Goal: Task Accomplishment & Management: Use online tool/utility

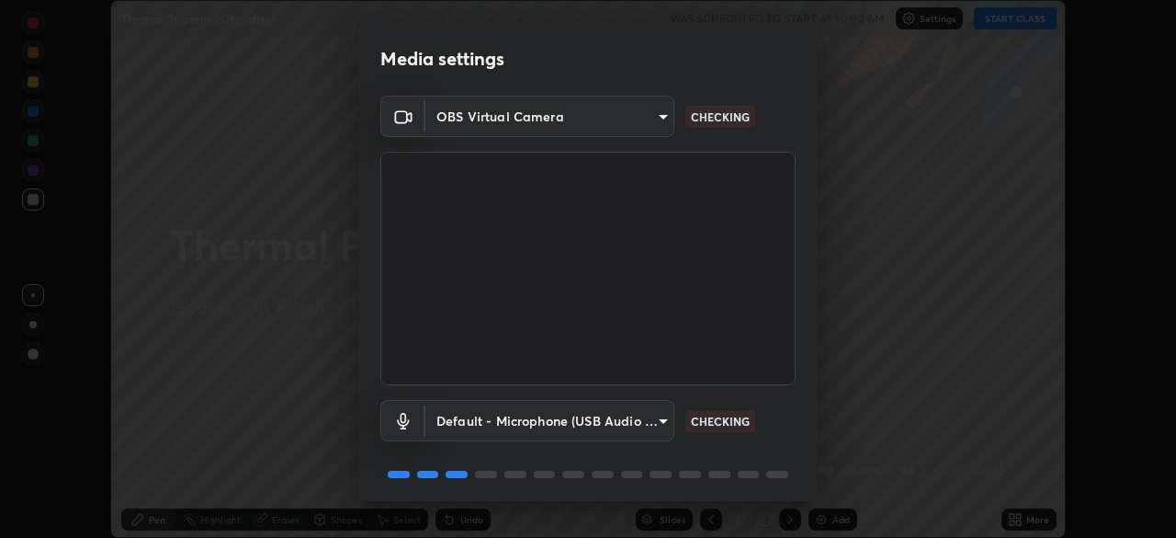
scroll to position [65, 0]
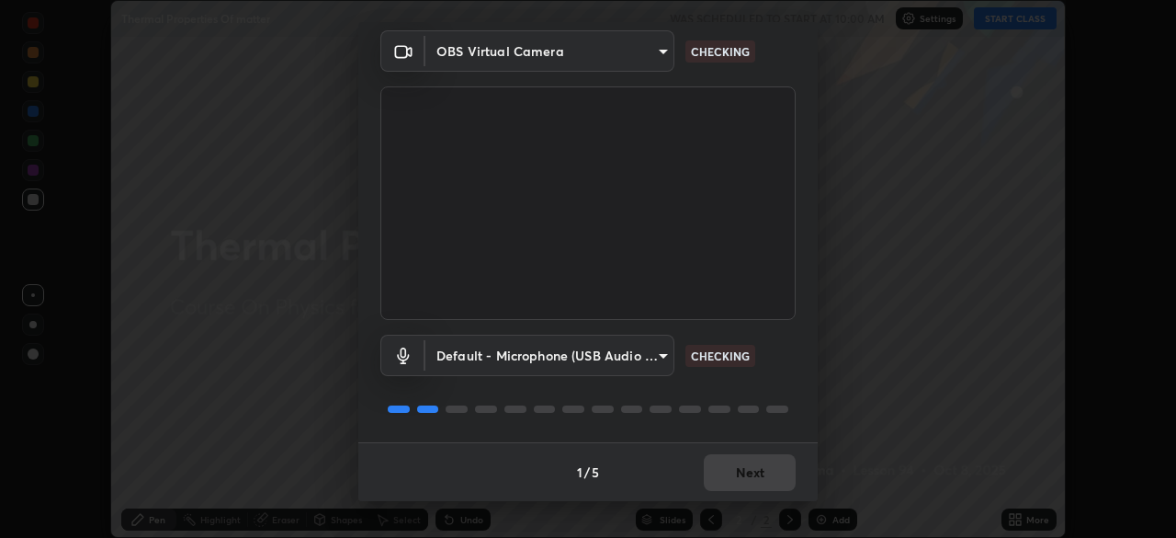
click at [773, 416] on div at bounding box center [587, 409] width 415 height 22
click at [774, 412] on div at bounding box center [777, 408] width 22 height 7
click at [777, 414] on div at bounding box center [587, 409] width 415 height 22
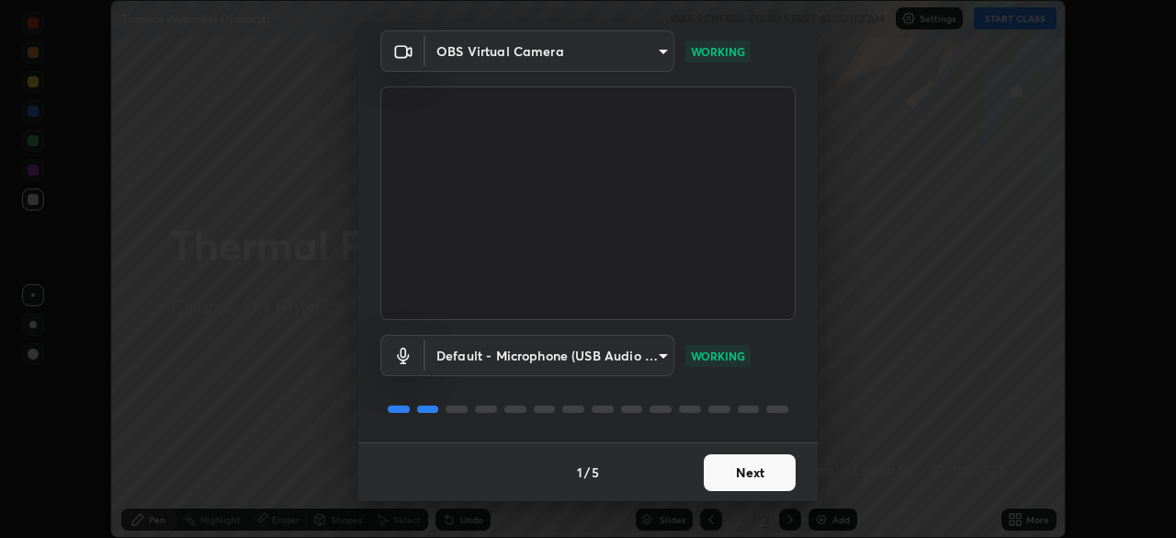
click at [757, 479] on button "Next" at bounding box center [750, 472] width 92 height 37
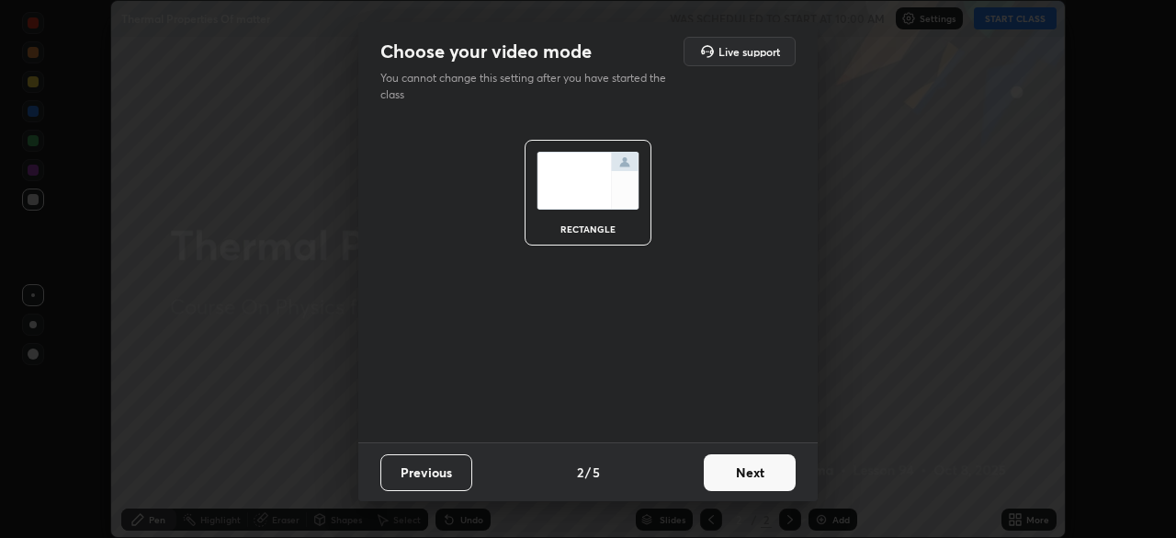
click at [761, 473] on button "Next" at bounding box center [750, 472] width 92 height 37
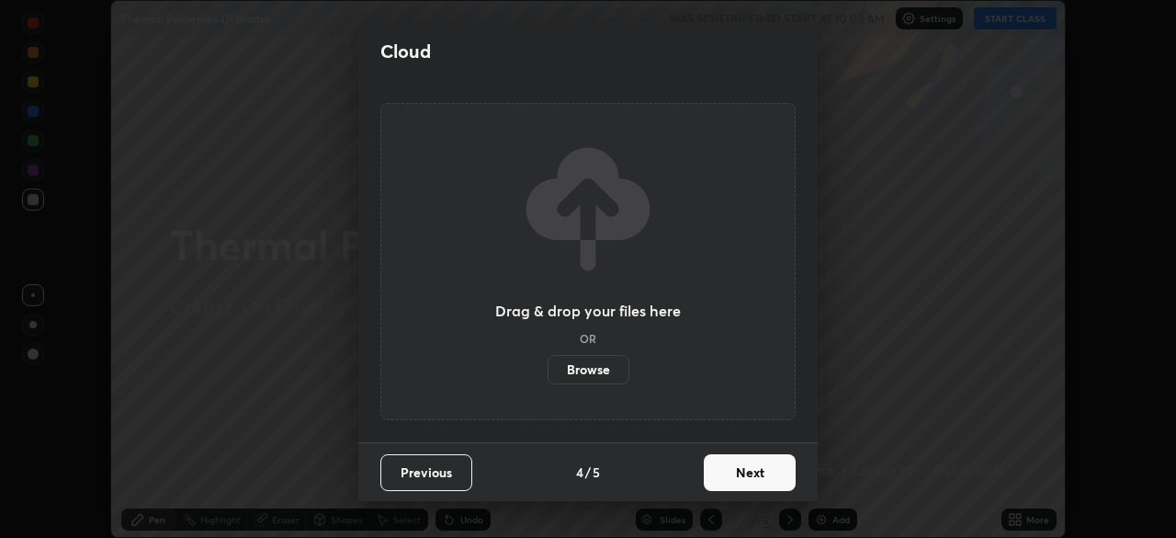
click at [763, 472] on button "Next" at bounding box center [750, 472] width 92 height 37
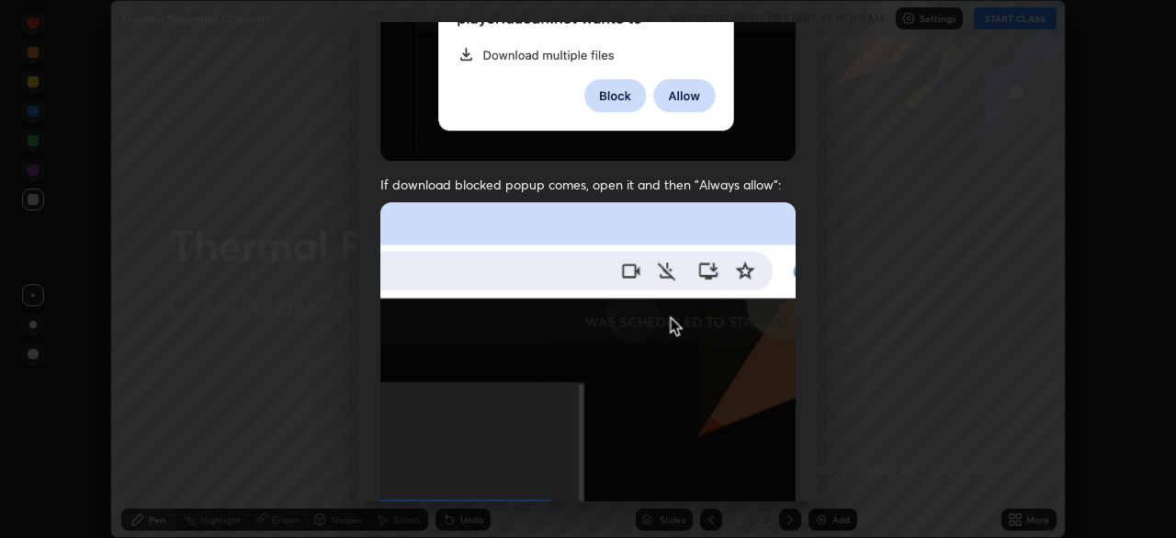
scroll to position [440, 0]
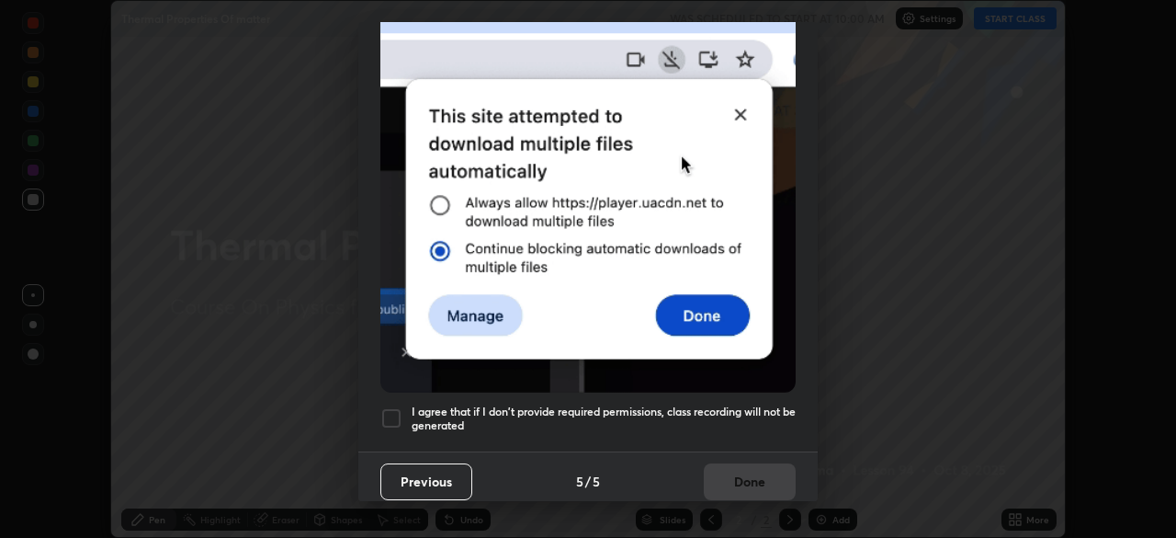
click at [398, 409] on div at bounding box center [391, 418] width 22 height 22
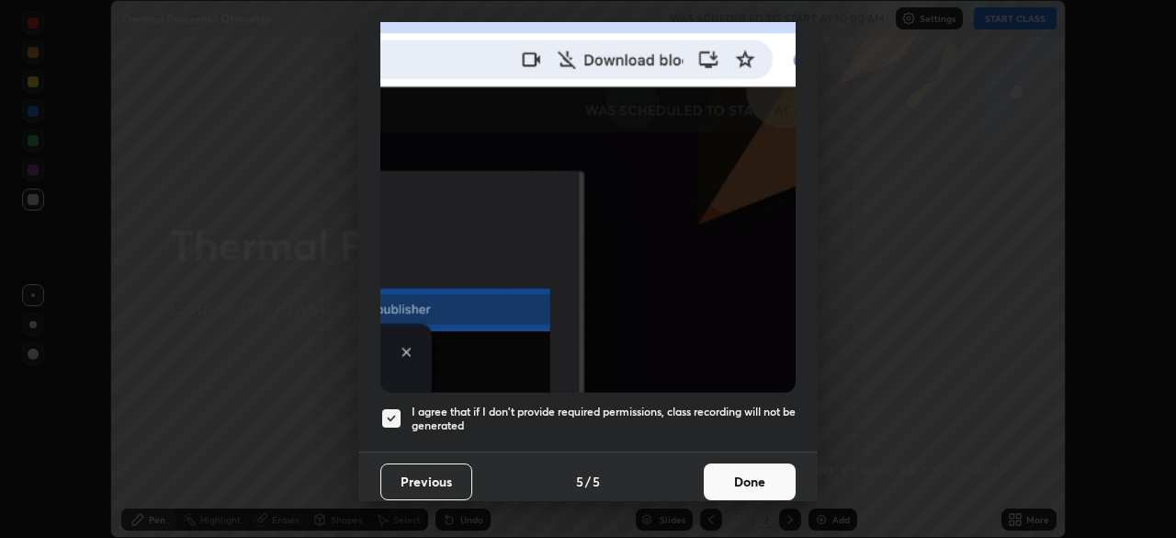
click at [737, 470] on button "Done" at bounding box center [750, 481] width 92 height 37
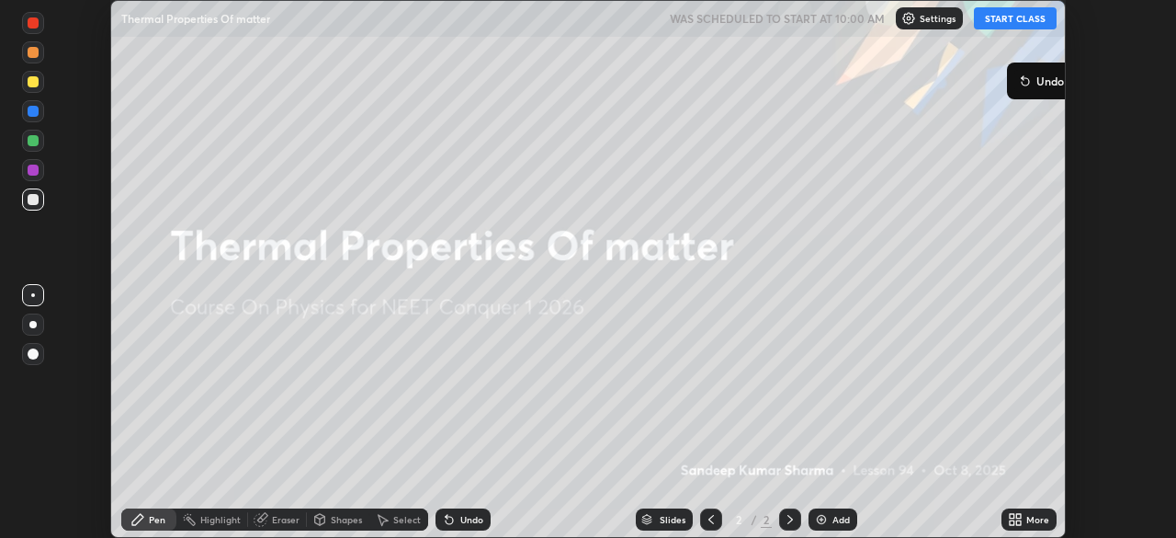
click at [1004, 17] on button "START CLASS" at bounding box center [1015, 18] width 83 height 22
